Goal: Task Accomplishment & Management: Manage account settings

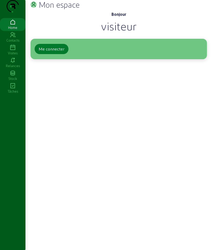
click at [55, 52] on div "Me connecter" at bounding box center [52, 49] width 26 height 6
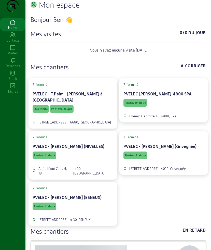
click at [15, 51] on icon at bounding box center [12, 48] width 25 height 6
click at [14, 51] on icon at bounding box center [12, 48] width 25 height 6
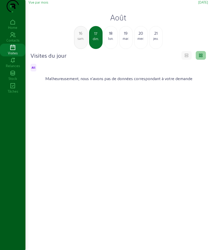
click at [113, 41] on div "lun." at bounding box center [110, 38] width 13 height 5
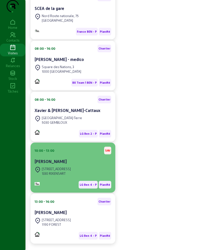
scroll to position [175, 0]
